Goal: Task Accomplishment & Management: Use online tool/utility

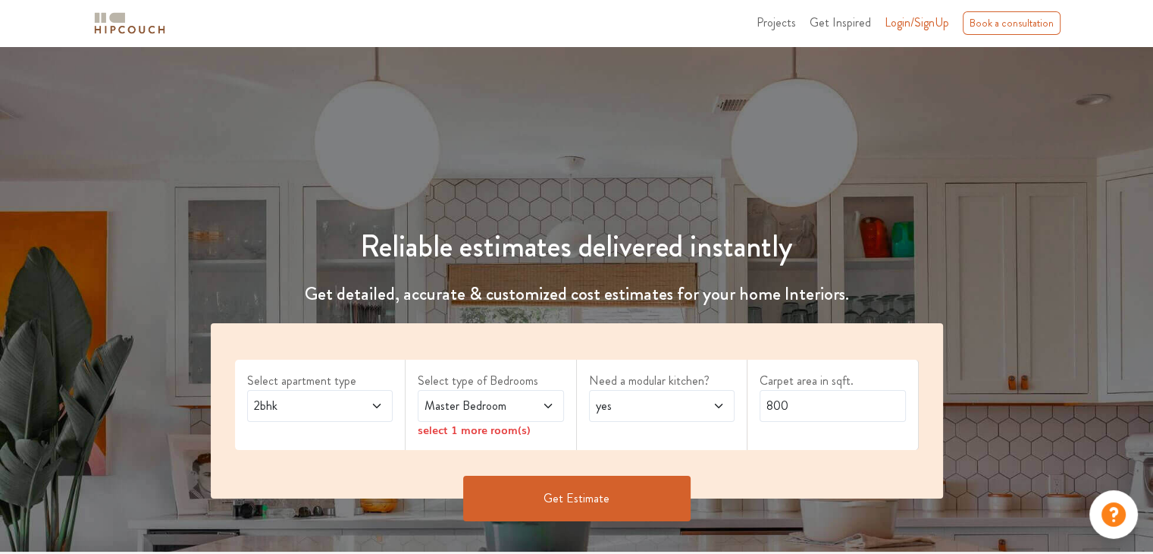
click at [545, 407] on icon at bounding box center [548, 406] width 12 height 12
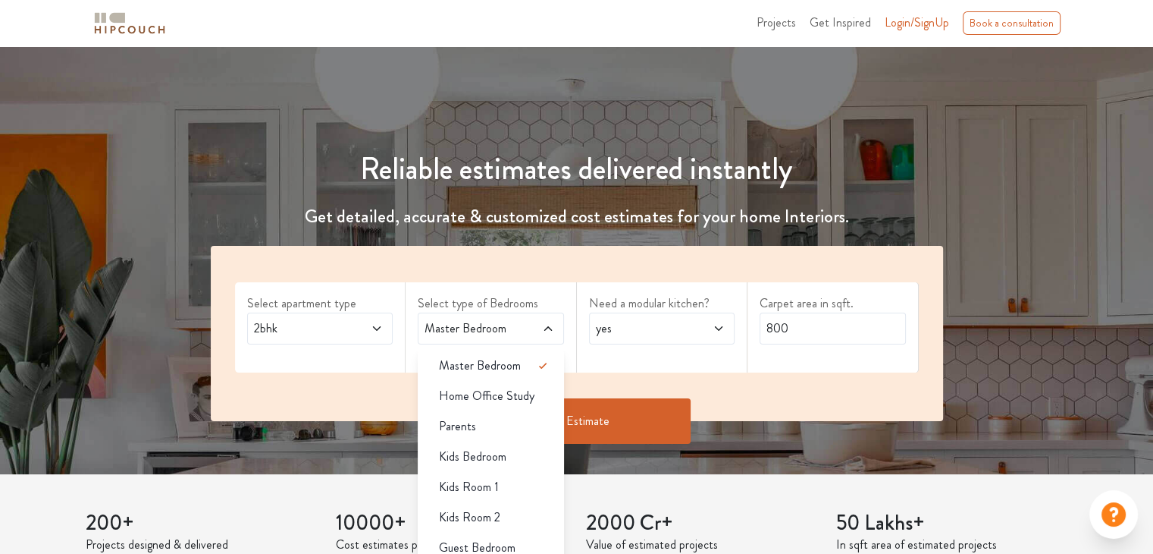
scroll to position [76, 0]
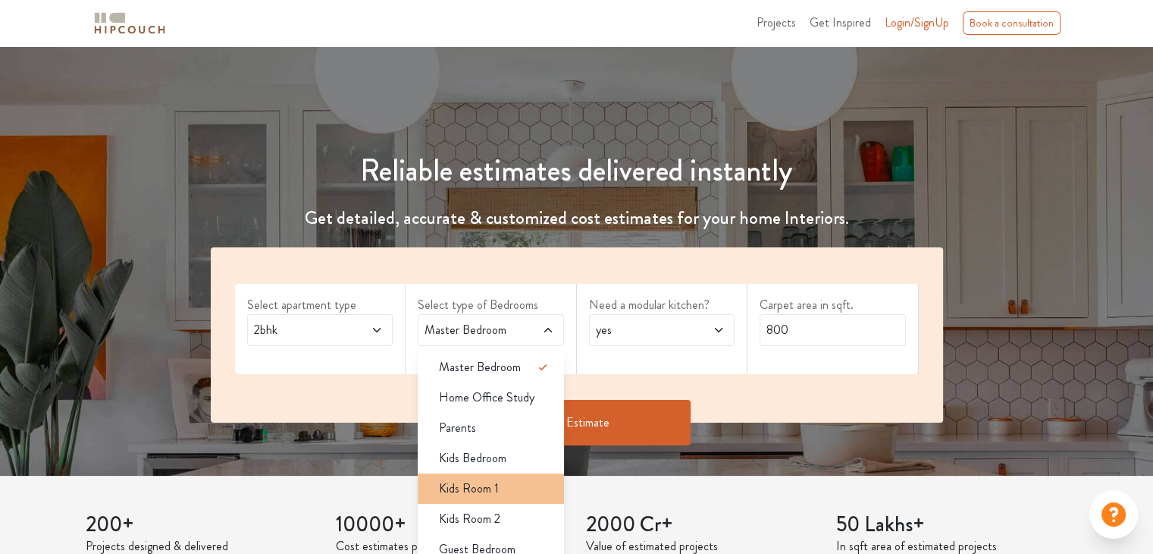
click at [494, 480] on span "Kids Room 1" at bounding box center [469, 488] width 60 height 18
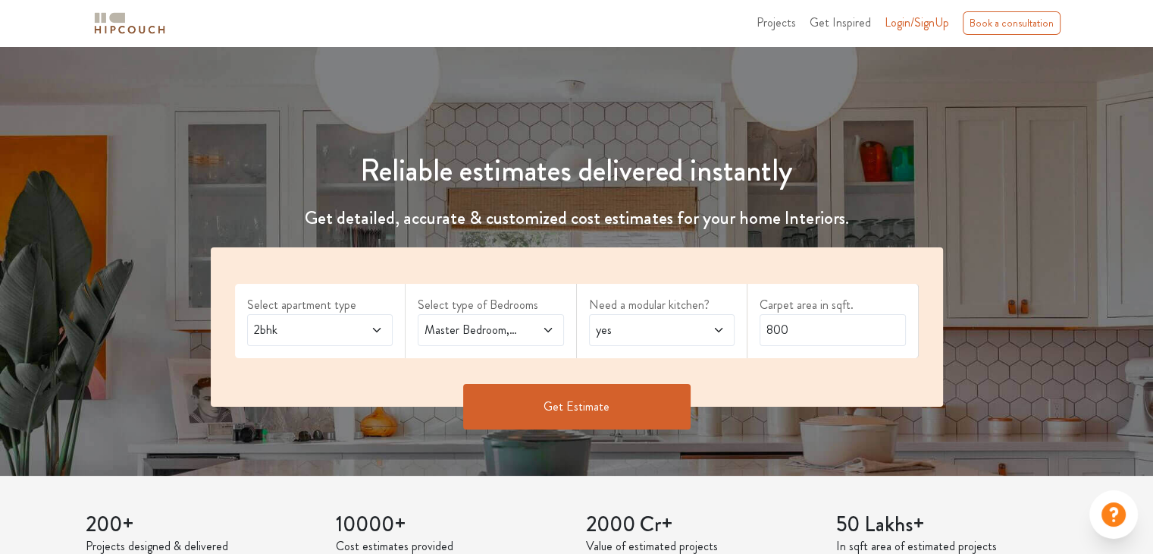
click at [550, 328] on icon at bounding box center [548, 330] width 12 height 12
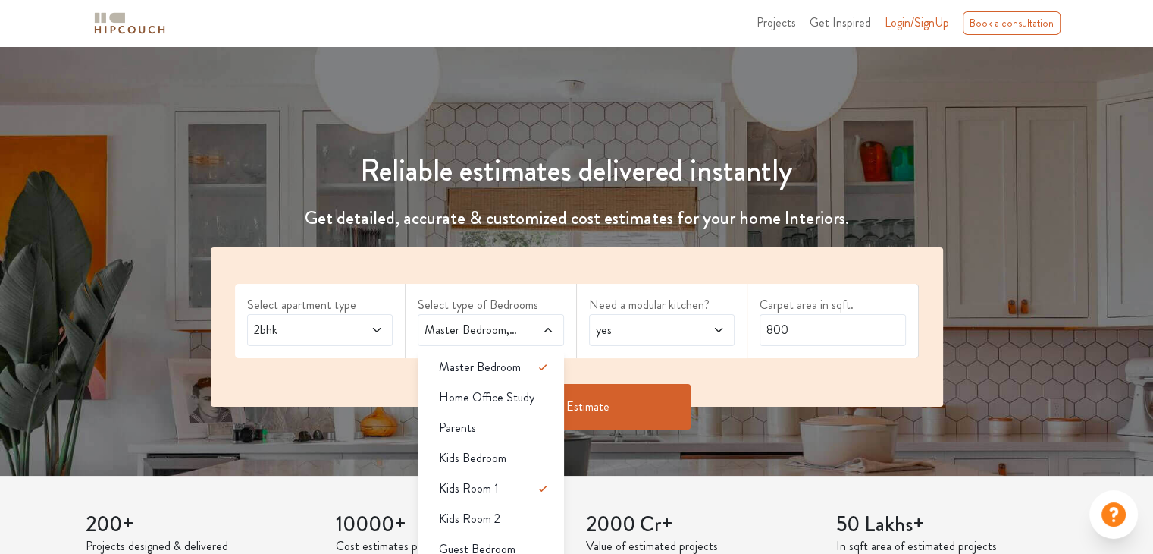
click at [616, 324] on span "yes" at bounding box center [642, 330] width 99 height 18
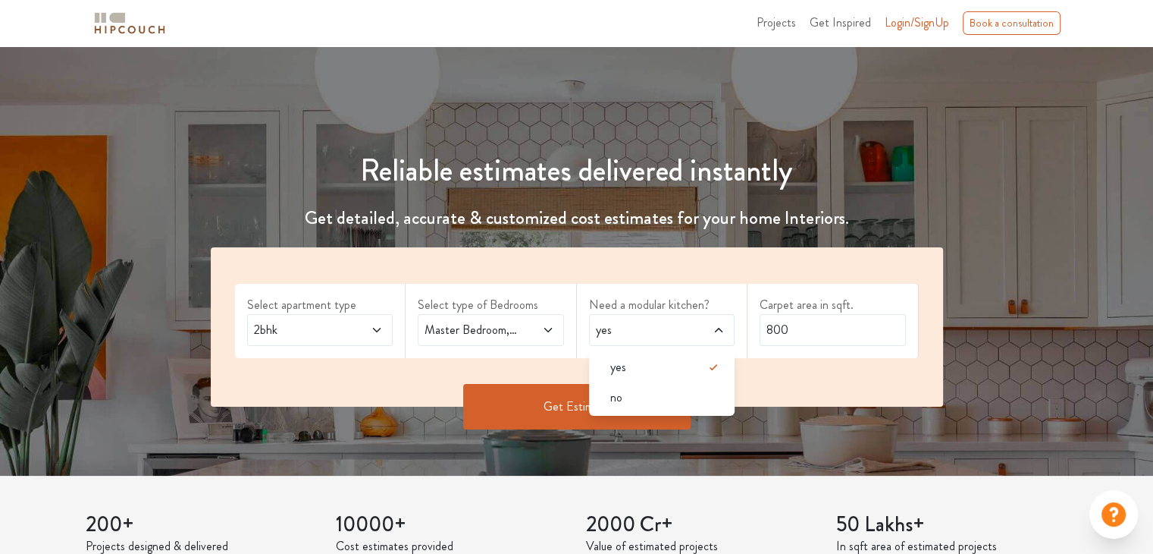
click at [616, 324] on span "yes" at bounding box center [642, 330] width 99 height 18
click at [816, 328] on input "800" at bounding box center [833, 330] width 146 height 32
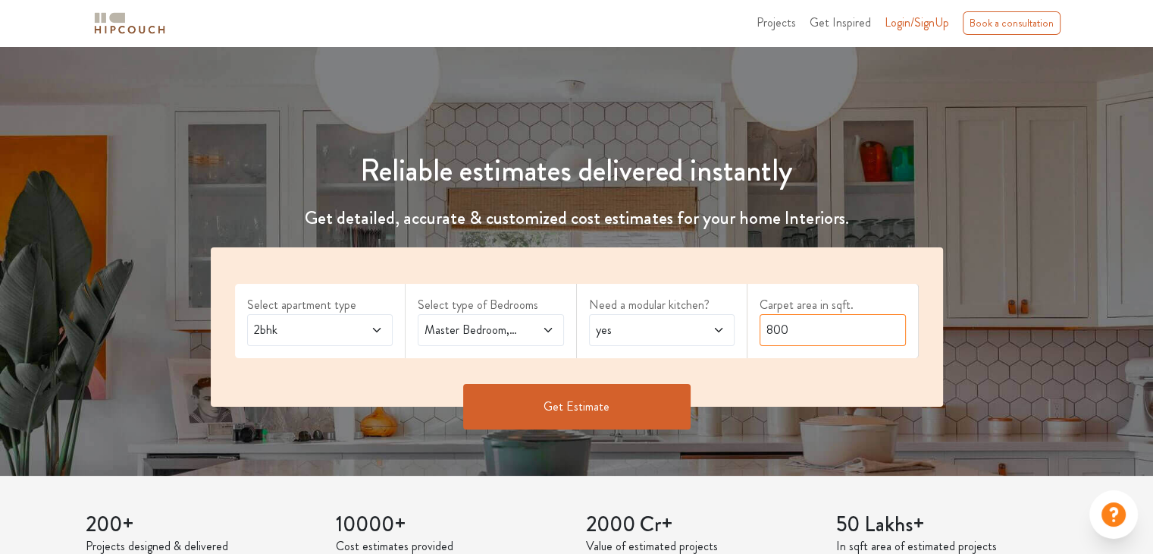
drag, startPoint x: 816, startPoint y: 328, endPoint x: 790, endPoint y: 328, distance: 25.8
click at [790, 328] on input "800" at bounding box center [833, 330] width 146 height 32
type input "675"
click at [608, 418] on button "Get Estimate" at bounding box center [576, 406] width 227 height 45
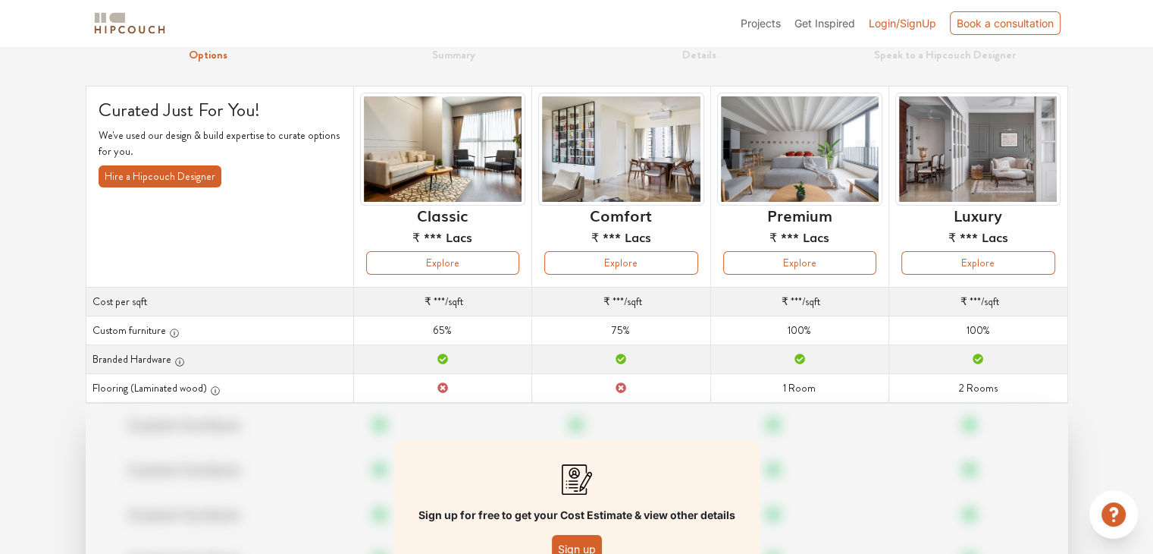
scroll to position [40, 0]
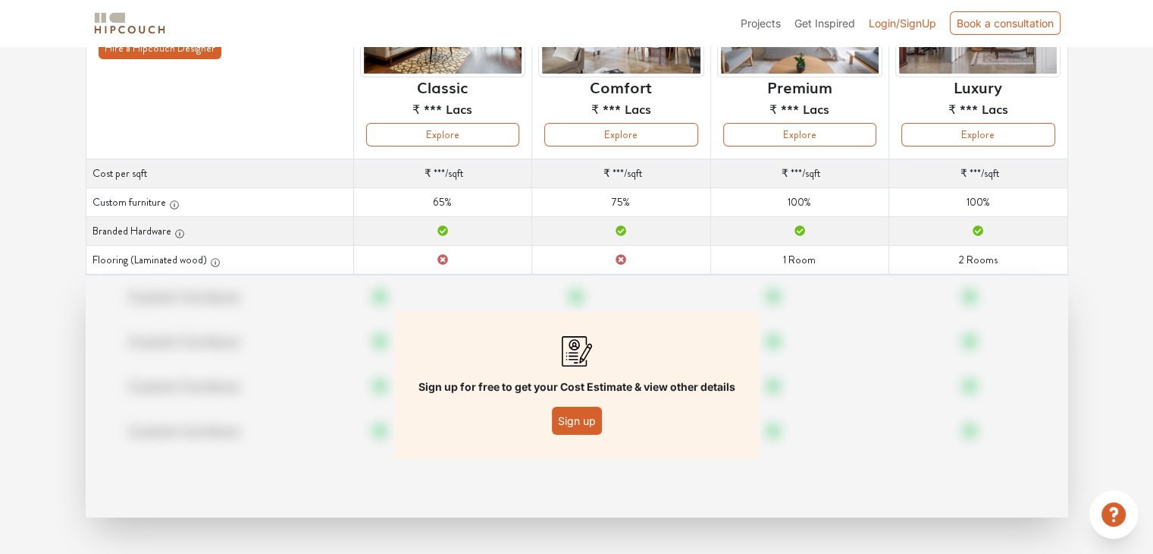
click at [576, 422] on button "Sign up" at bounding box center [577, 420] width 50 height 28
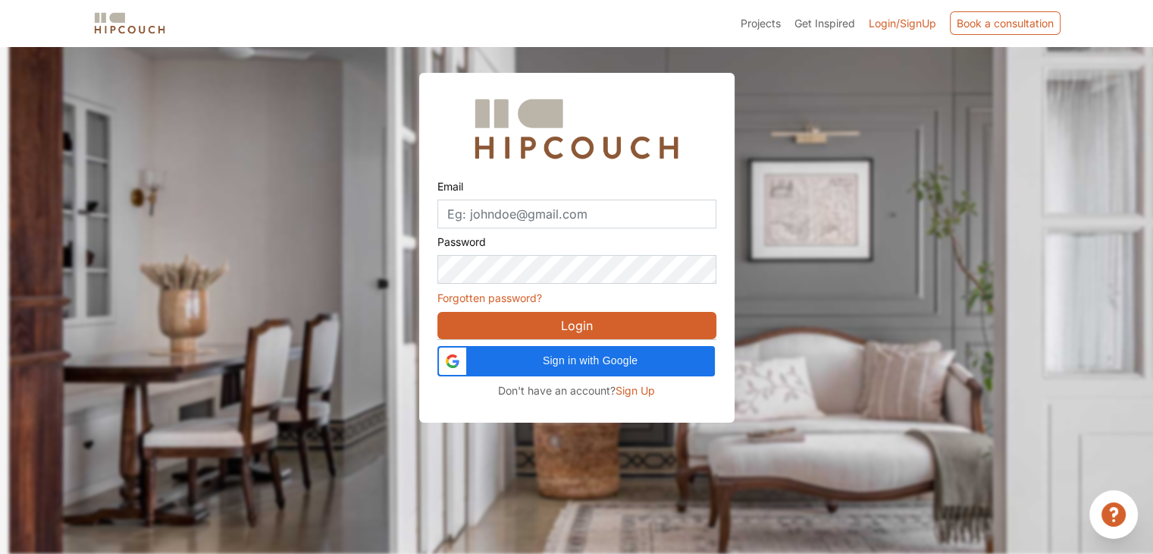
scroll to position [45, 0]
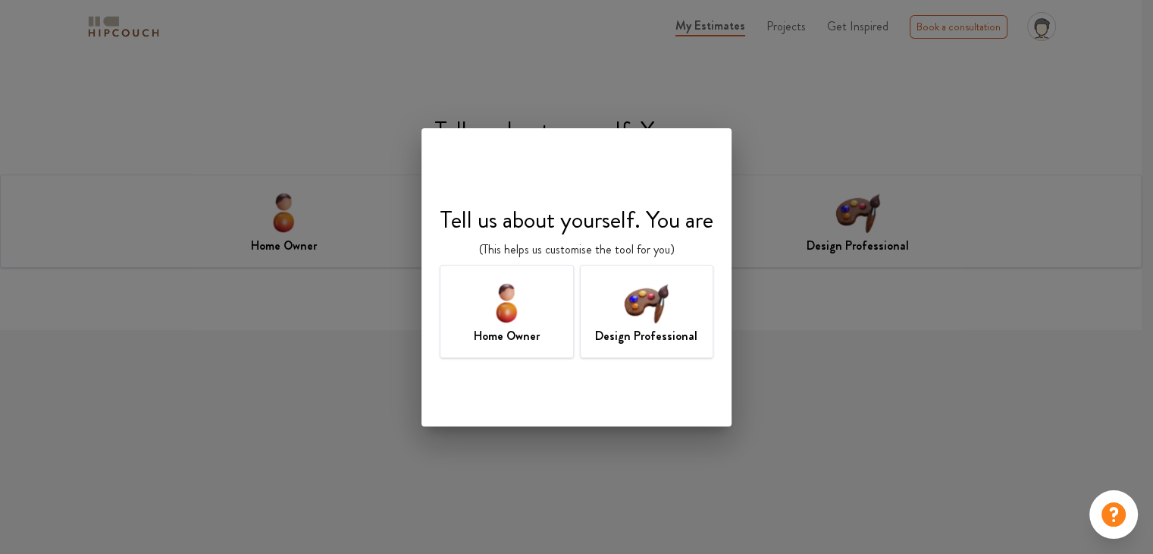
click at [623, 316] on img at bounding box center [646, 302] width 49 height 49
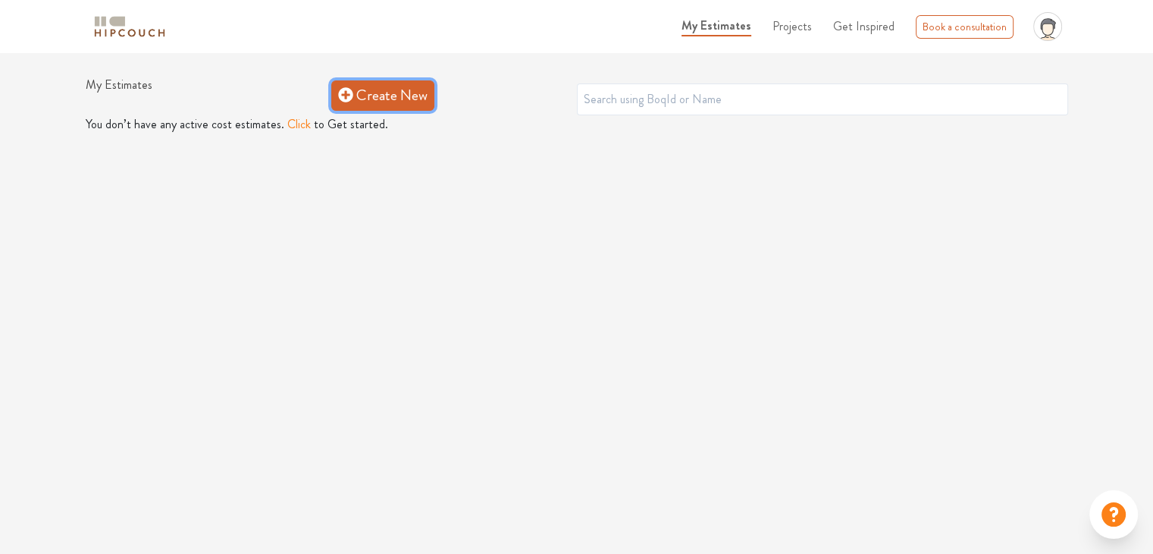
click at [365, 101] on link "Create New" at bounding box center [382, 95] width 103 height 30
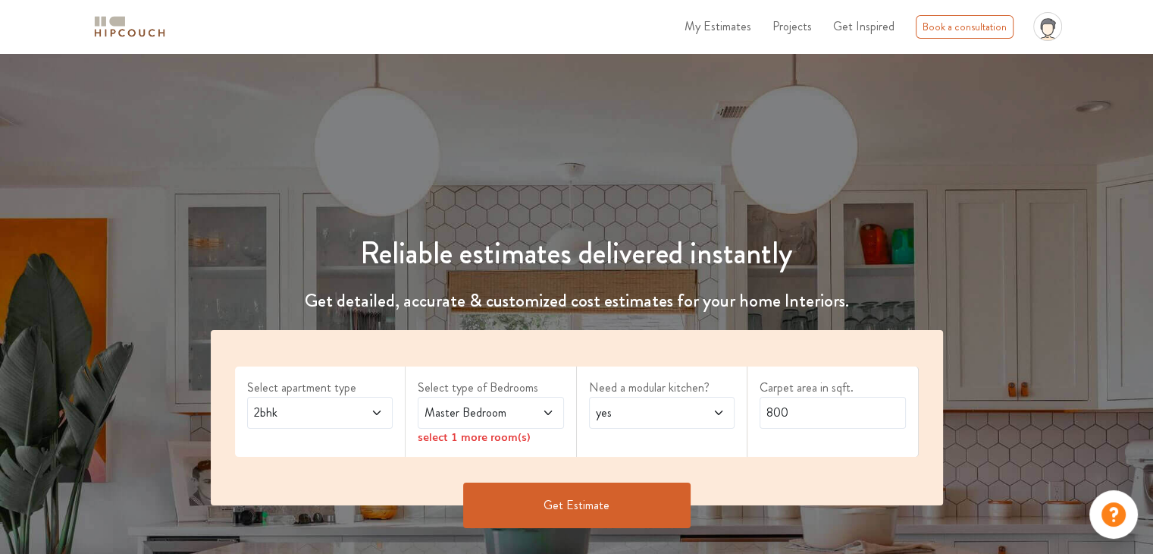
click at [462, 415] on span "Master Bedroom" at bounding box center [471, 412] width 99 height 18
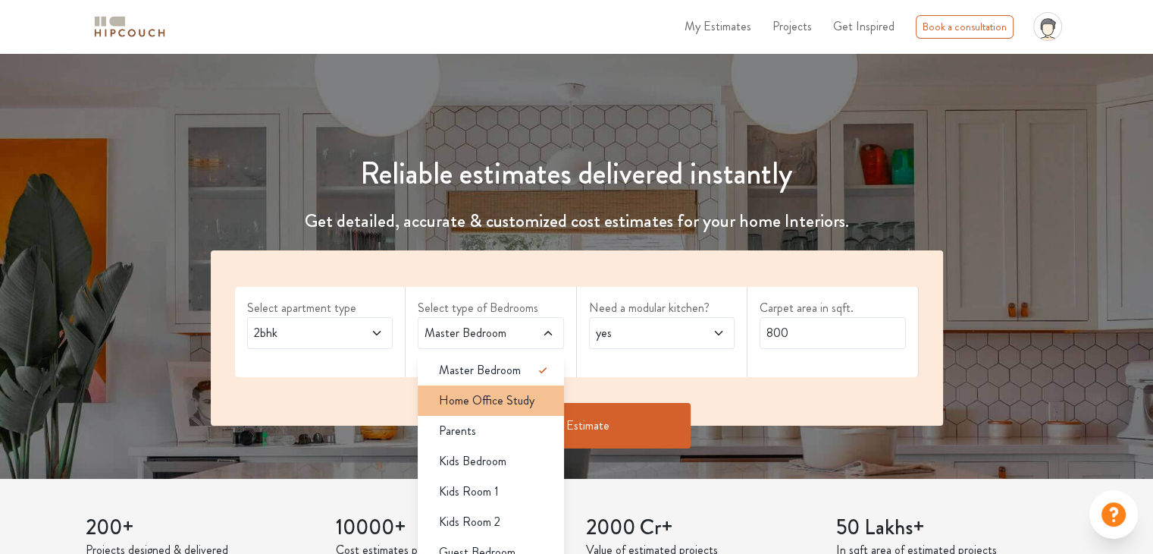
scroll to position [227, 0]
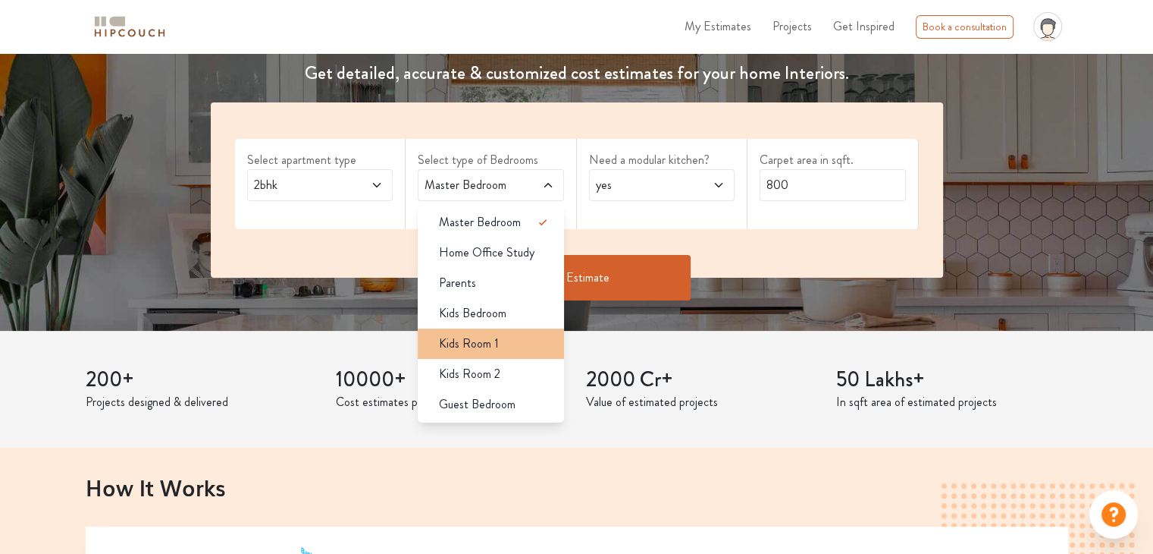
click at [460, 347] on span "Kids Room 1" at bounding box center [469, 343] width 60 height 18
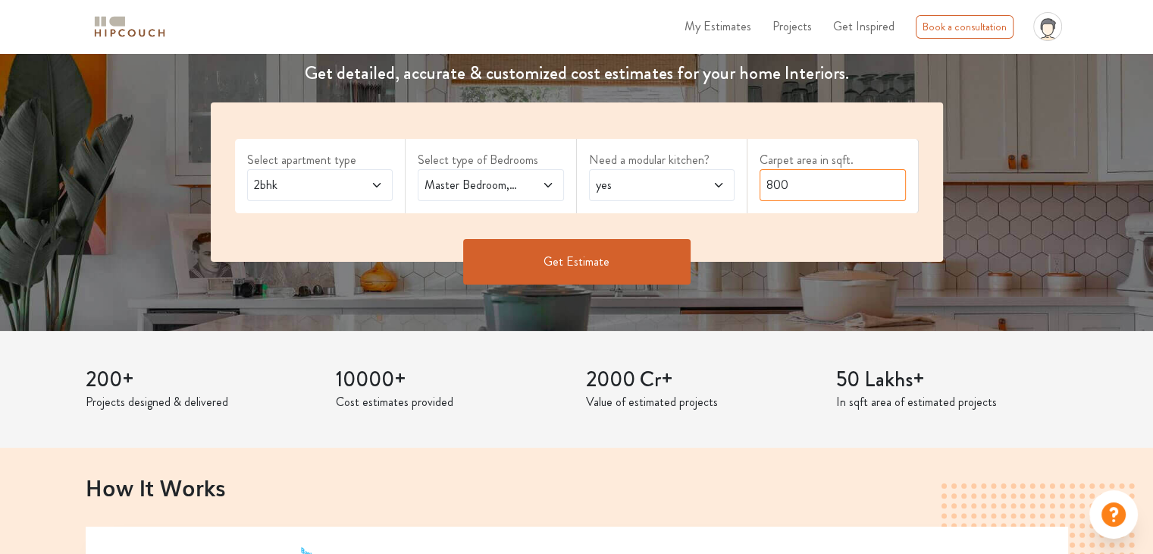
drag, startPoint x: 795, startPoint y: 185, endPoint x: 752, endPoint y: 190, distance: 43.5
click at [752, 190] on div "Carpet area in sqft. 800" at bounding box center [833, 176] width 171 height 74
type input "675"
click at [627, 249] on button "Get Estimate" at bounding box center [576, 261] width 227 height 45
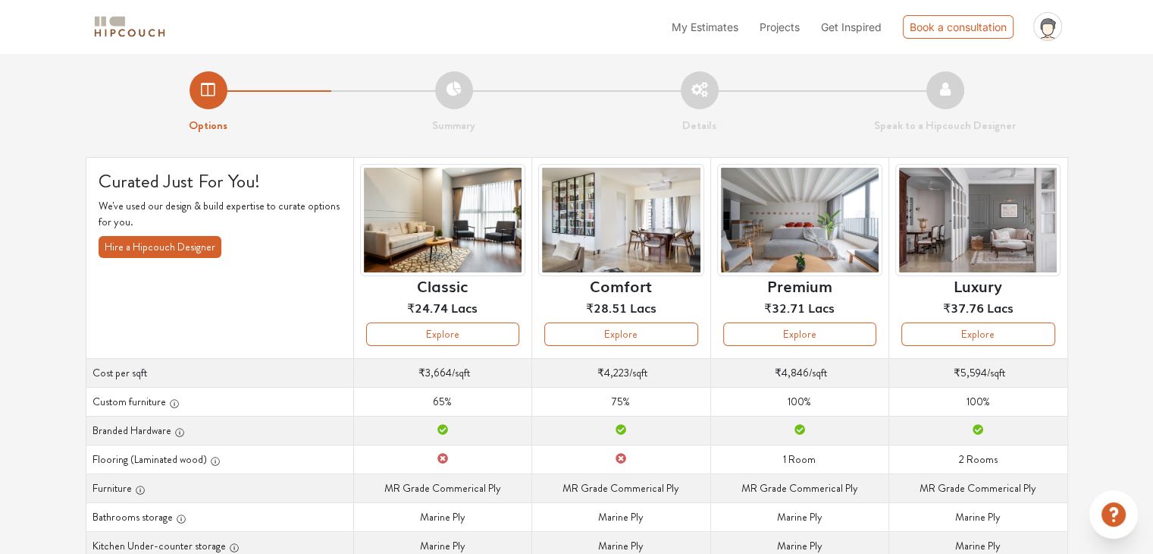
click at [460, 89] on li "Summary" at bounding box center [454, 102] width 246 height 63
click at [657, 337] on button "Explore" at bounding box center [620, 334] width 153 height 24
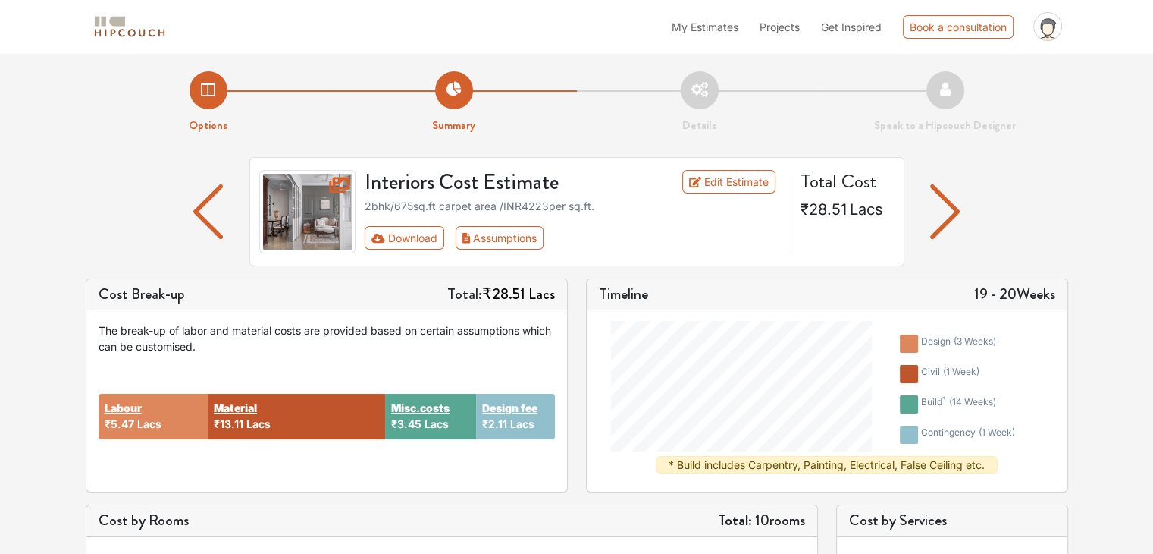
click at [934, 215] on img "button" at bounding box center [945, 211] width 30 height 55
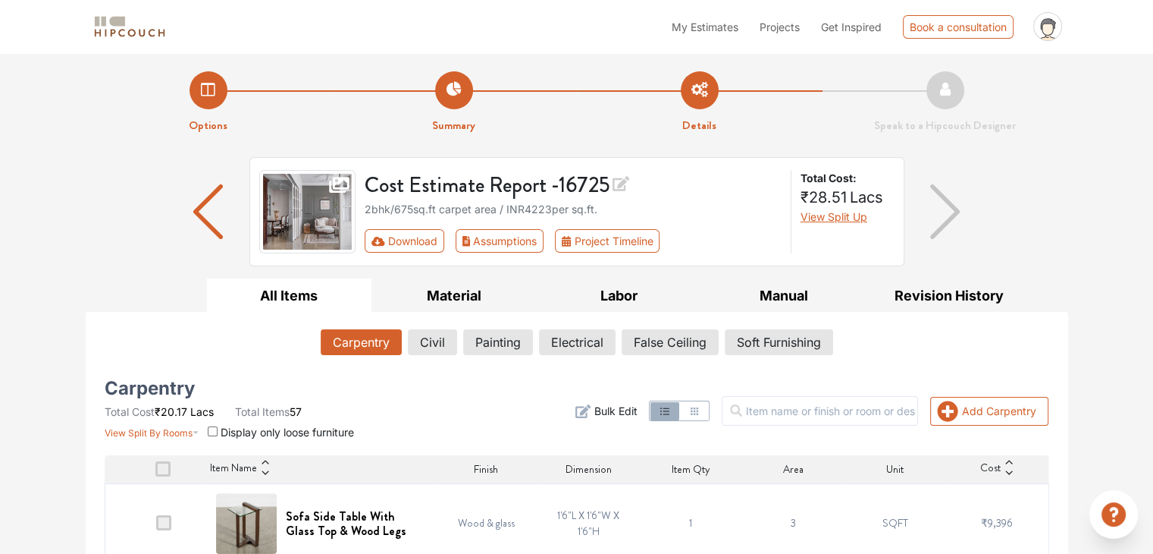
click at [1049, 30] on icon at bounding box center [1047, 29] width 11 height 11
click at [1006, 82] on link "Logout" at bounding box center [1008, 88] width 120 height 22
